Goal: Information Seeking & Learning: Learn about a topic

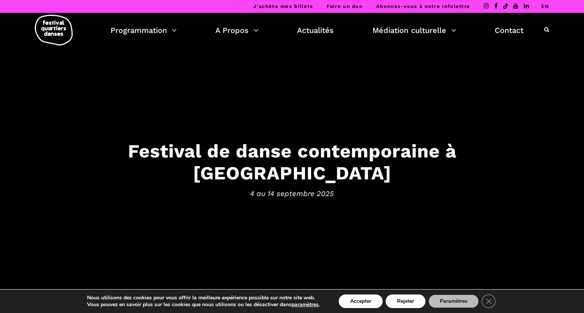
click at [543, 7] on link "EN" at bounding box center [545, 6] width 8 height 6
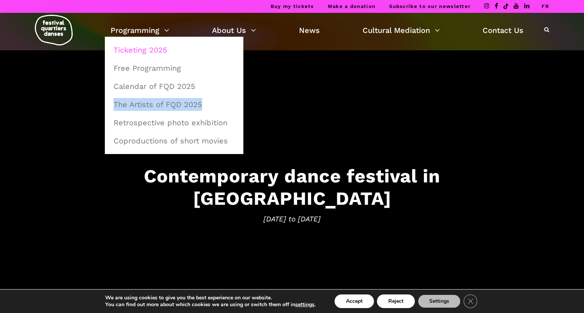
click at [153, 49] on link "Ticketing 2025" at bounding box center [174, 49] width 130 height 17
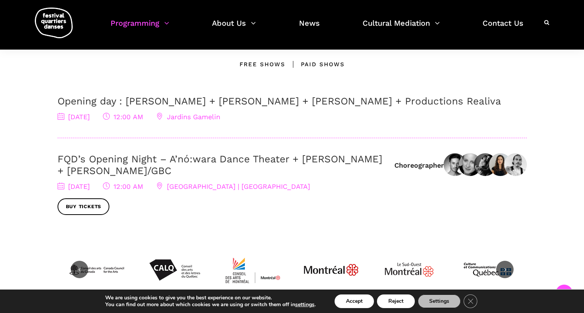
scroll to position [393, 0]
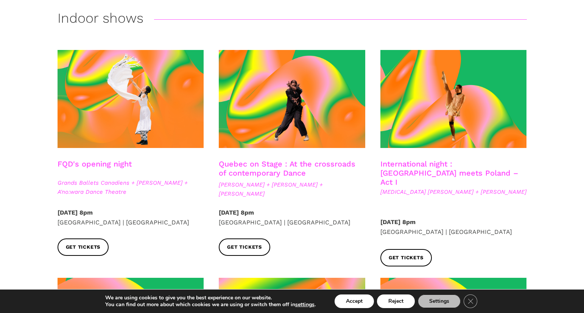
scroll to position [236, 0]
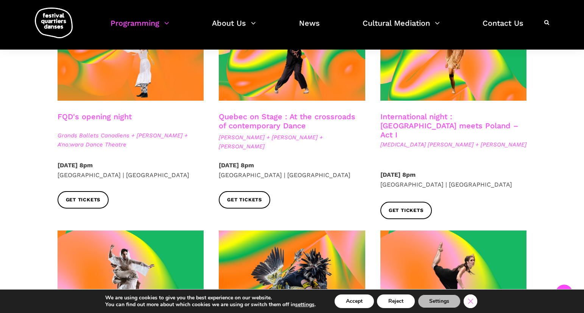
click at [475, 300] on icon "Close GDPR Cookie Banner" at bounding box center [471, 300] width 14 height 11
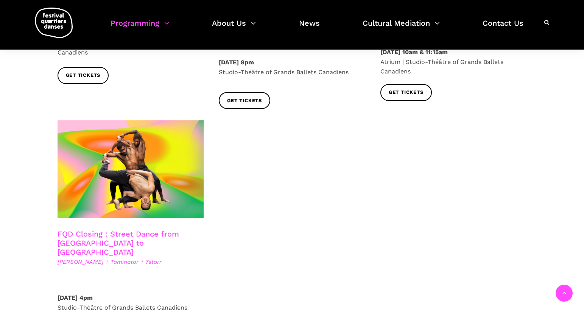
scroll to position [1287, 0]
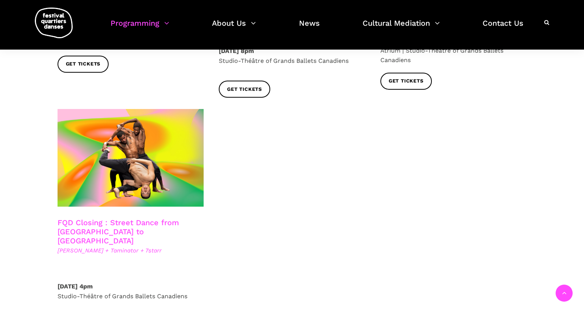
click at [167, 218] on link "FQD Closing : Street Dance from Copenhagen to Montreal" at bounding box center [118, 231] width 121 height 27
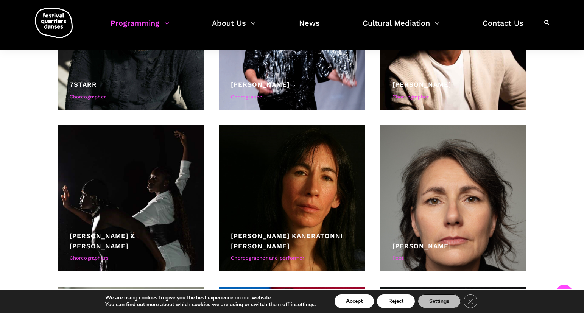
scroll to position [2196, 0]
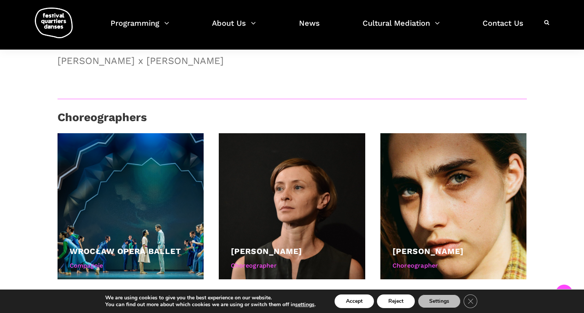
scroll to position [667, 0]
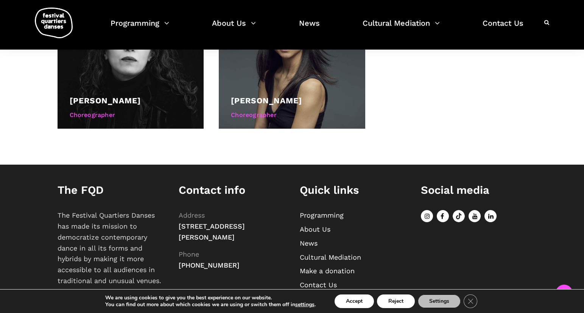
scroll to position [440, 0]
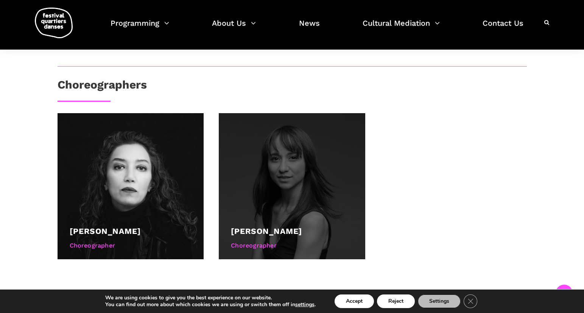
click at [330, 184] on div at bounding box center [292, 186] width 146 height 146
click at [273, 247] on div "Choreographer" at bounding box center [292, 246] width 122 height 10
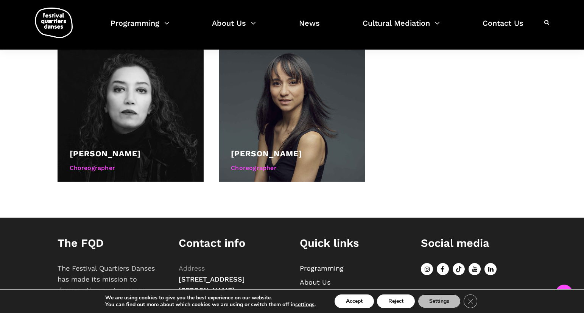
scroll to position [603, 0]
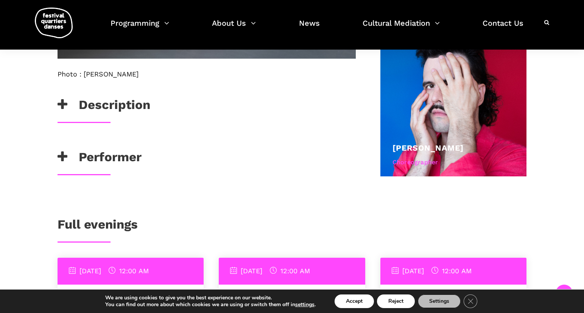
scroll to position [500, 0]
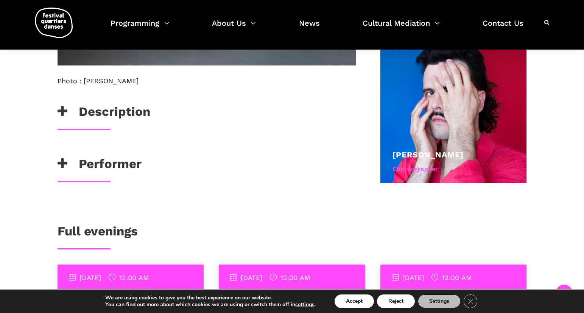
click at [65, 117] on icon at bounding box center [63, 111] width 10 height 12
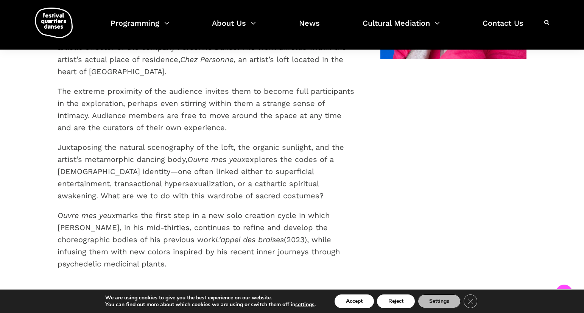
scroll to position [674, 0]
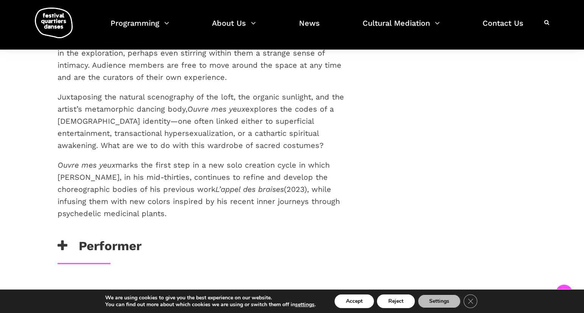
click at [96, 238] on h3 "Performer" at bounding box center [100, 247] width 84 height 19
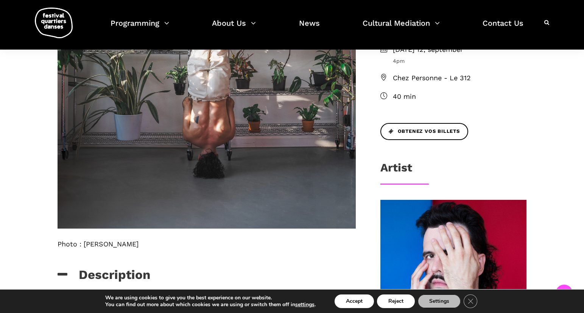
scroll to position [337, 0]
click at [451, 76] on span "Chez Personne - Le 312" at bounding box center [460, 77] width 134 height 11
drag, startPoint x: 506, startPoint y: 84, endPoint x: 394, endPoint y: 76, distance: 112.7
click at [394, 76] on ul "Tuesday 9, september 5:30pm Wednesday 10, september 5:30pm Thursday 11, septemb…" at bounding box center [453, 30] width 146 height 143
copy ul "Chez Personne - Le 312"
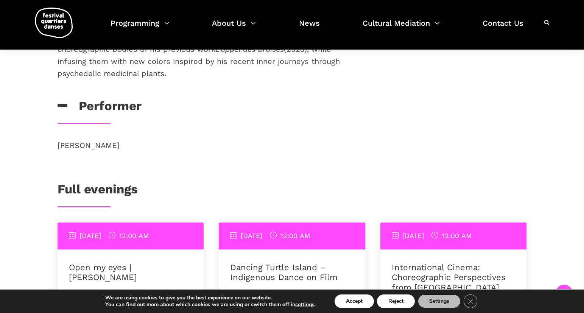
scroll to position [819, 0]
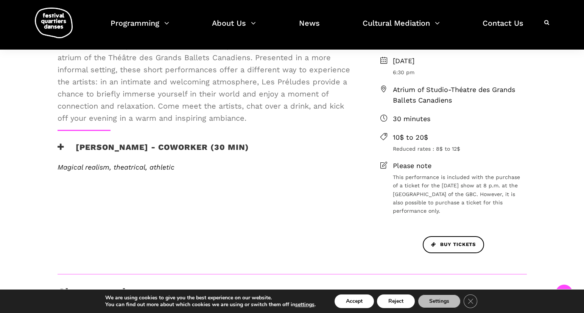
scroll to position [257, 0]
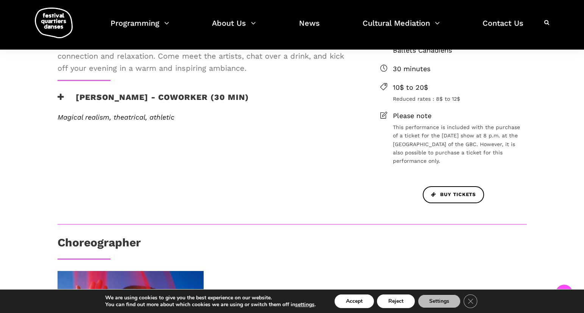
click at [62, 97] on icon at bounding box center [61, 97] width 7 height 8
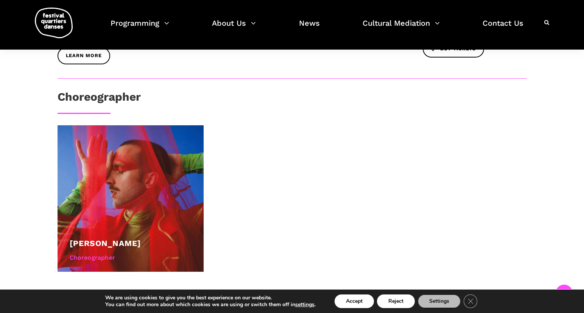
scroll to position [403, 0]
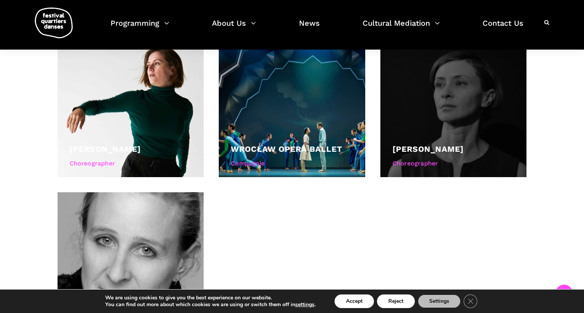
scroll to position [605, 0]
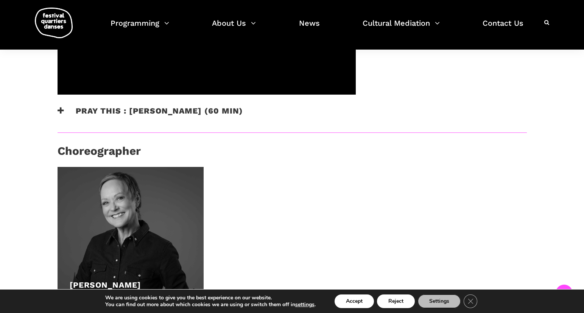
scroll to position [377, 0]
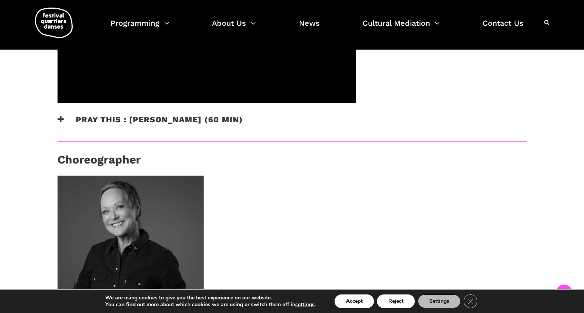
click at [61, 115] on icon at bounding box center [61, 119] width 7 height 8
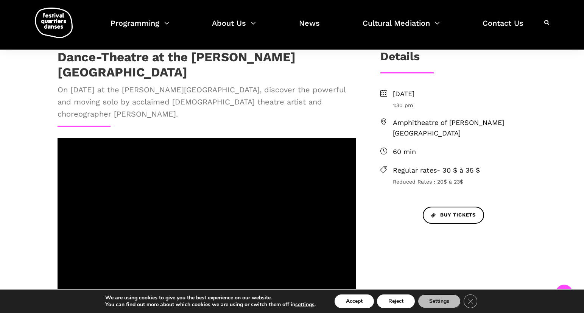
scroll to position [157, 0]
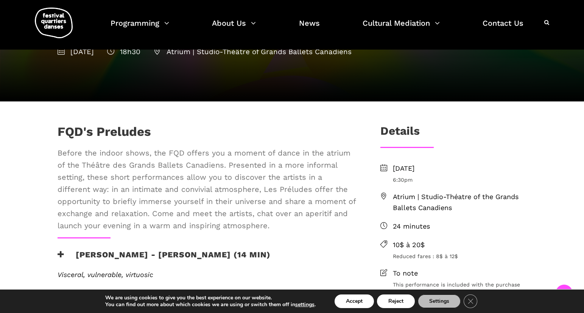
scroll to position [125, 0]
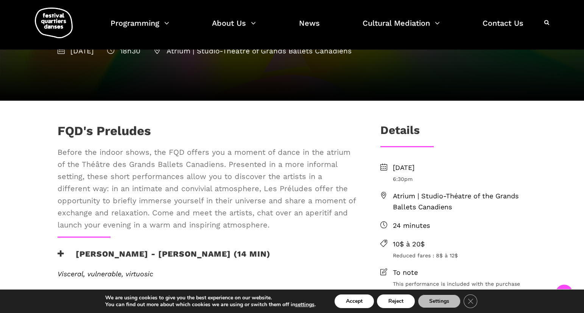
click at [483, 195] on span "Atrium | Studio-Théatre of the Grands Ballets Canadiens" at bounding box center [460, 202] width 134 height 22
click at [417, 197] on span "Atrium | Studio-Théatre of the Grands Ballets Canadiens" at bounding box center [460, 202] width 134 height 22
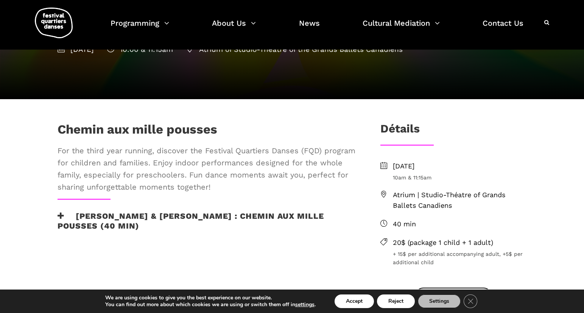
scroll to position [231, 0]
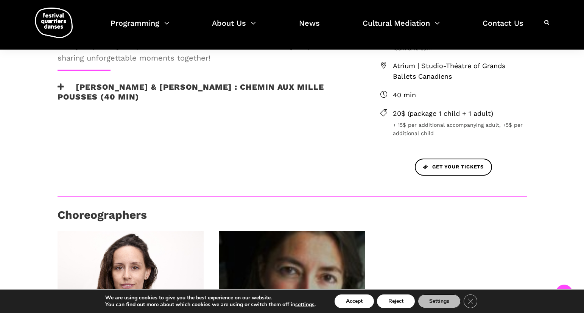
click at [64, 88] on h3 "Alexandra Caron & Emmanuelle Lizère : Chemin aux mille pousses (40 min)" at bounding box center [207, 91] width 298 height 19
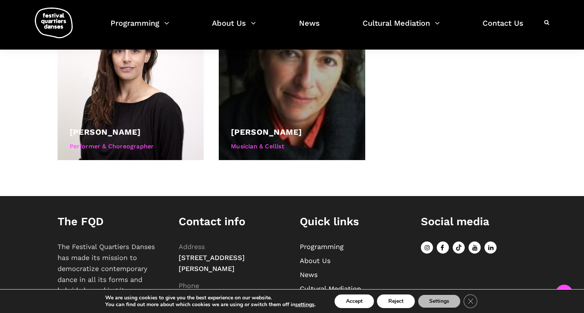
scroll to position [719, 0]
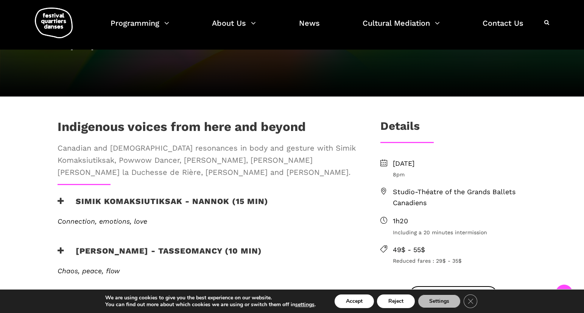
scroll to position [214, 0]
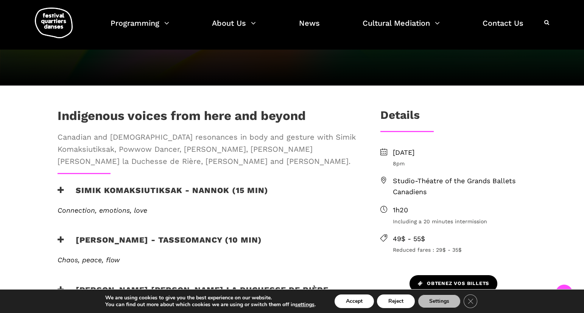
click at [482, 280] on span "Obtenez vos billets" at bounding box center [453, 284] width 71 height 8
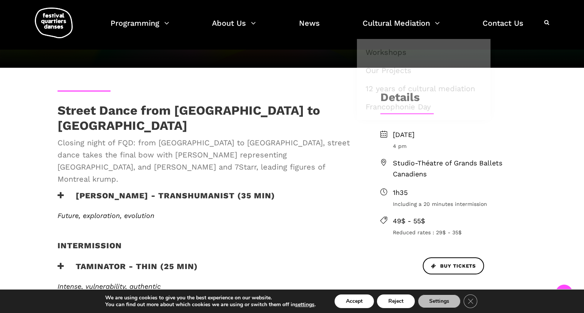
scroll to position [159, 0]
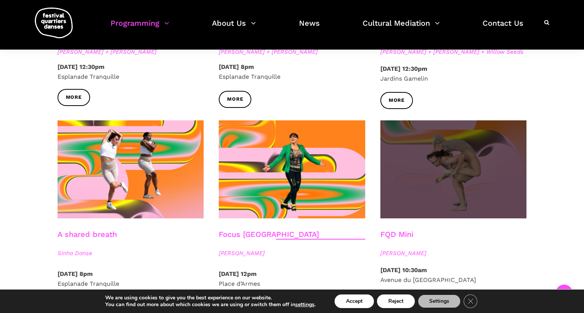
scroll to position [798, 0]
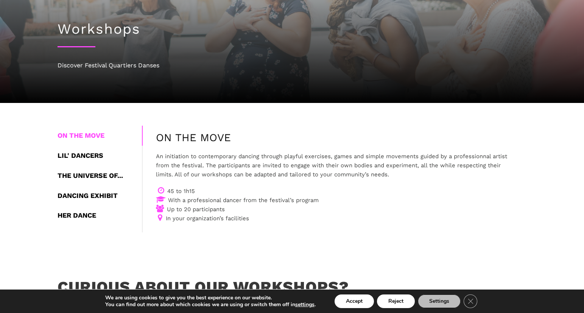
scroll to position [77, 0]
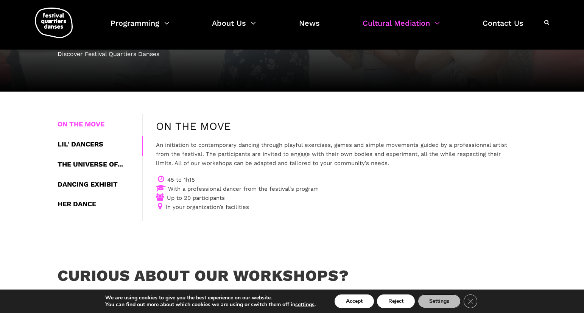
click at [95, 146] on div "LIL' DANCERS" at bounding box center [100, 144] width 84 height 20
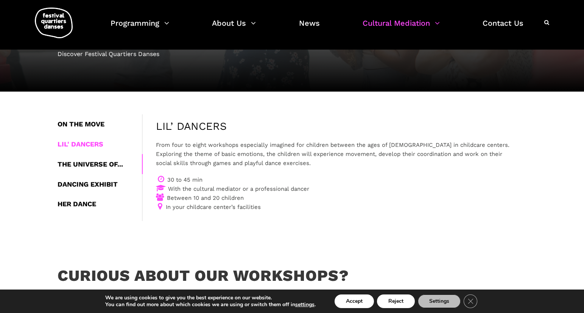
click at [110, 167] on div "THE UNIVERSE OF..." at bounding box center [100, 164] width 84 height 20
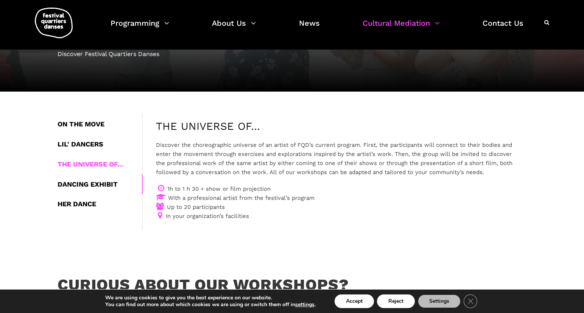
click at [109, 184] on div "DANCING EXHIBIT" at bounding box center [100, 184] width 84 height 20
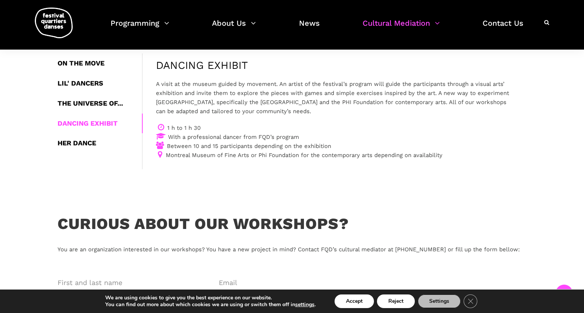
scroll to position [187, 0]
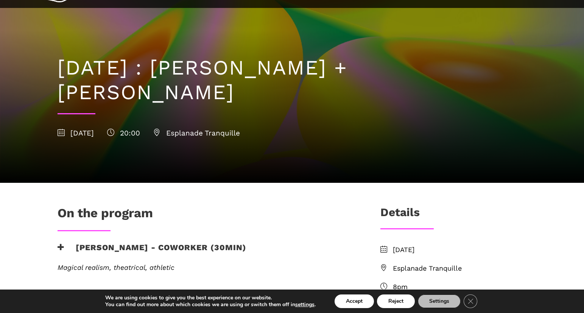
scroll to position [149, 0]
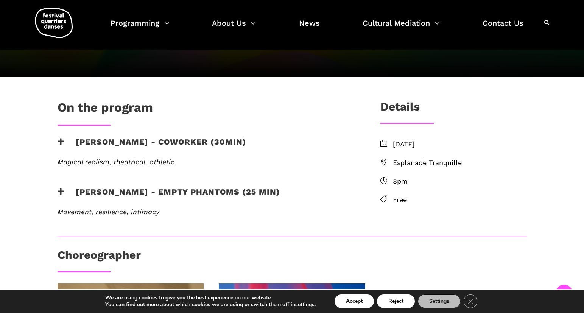
click at [60, 142] on icon at bounding box center [61, 142] width 7 height 8
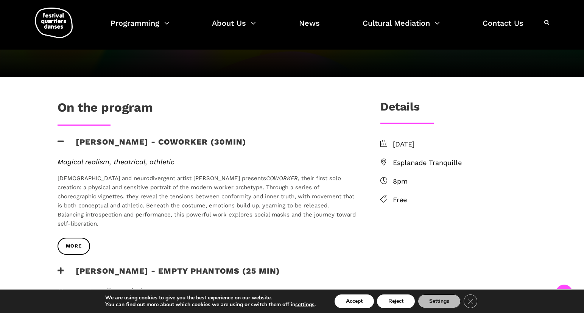
click at [60, 142] on icon at bounding box center [61, 142] width 7 height 8
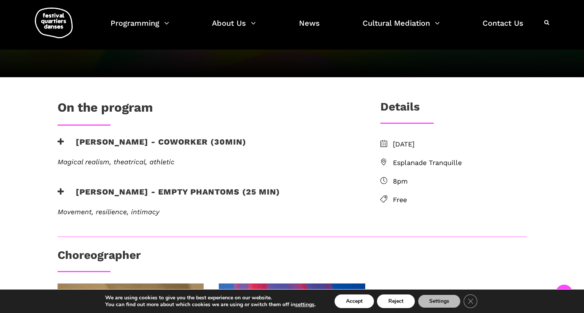
click at [440, 165] on span "Esplanade Tranquille" at bounding box center [460, 162] width 134 height 11
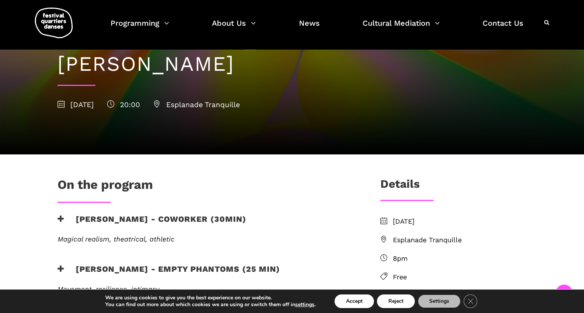
scroll to position [0, 0]
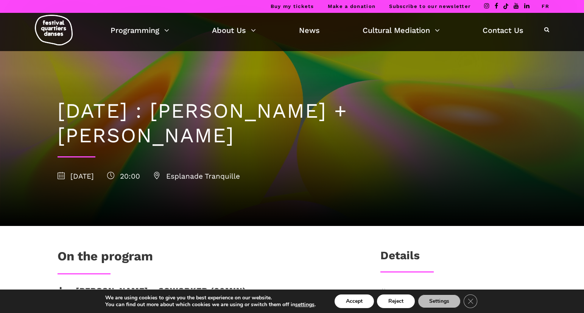
click at [240, 178] on span "Esplanade Tranquille" at bounding box center [196, 176] width 87 height 9
click at [206, 177] on span "Esplanade Tranquille" at bounding box center [196, 176] width 87 height 9
drag, startPoint x: 208, startPoint y: 177, endPoint x: 280, endPoint y: 179, distance: 71.9
click at [240, 179] on span "Esplanade Tranquille" at bounding box center [196, 176] width 87 height 9
click at [280, 179] on div "9 September 2025 20:00 Esplanade Tranquille" at bounding box center [292, 176] width 469 height 11
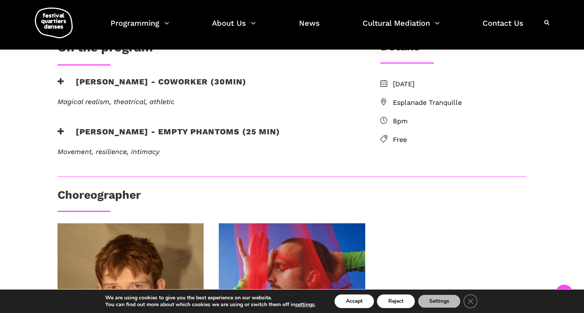
scroll to position [205, 0]
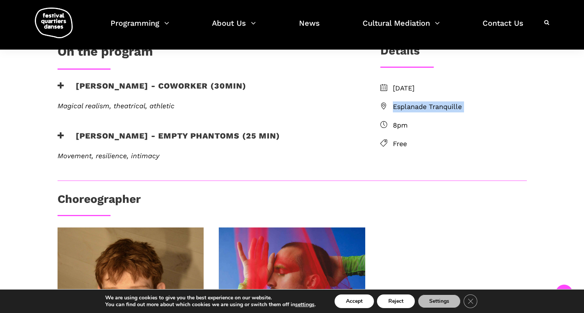
drag, startPoint x: 481, startPoint y: 119, endPoint x: 395, endPoint y: 105, distance: 87.7
click at [395, 105] on ul "Tuesday, September 09 2025 Esplanade Tranquille 8pm Free" at bounding box center [453, 116] width 146 height 66
copy ul "Esplanade Tranquille"
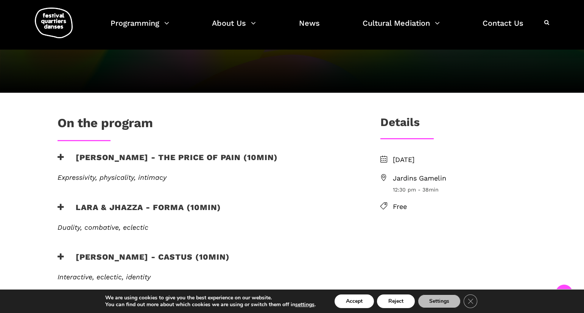
scroll to position [162, 0]
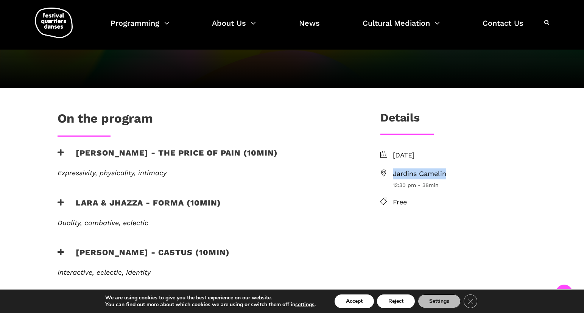
drag, startPoint x: 453, startPoint y: 150, endPoint x: 388, endPoint y: 150, distance: 64.3
click at [388, 168] on li "Jardins [PERSON_NAME] 12:30 pm - 38min" at bounding box center [453, 178] width 146 height 21
copy span "Jardins Gamelin"
